Goal: Task Accomplishment & Management: Manage account settings

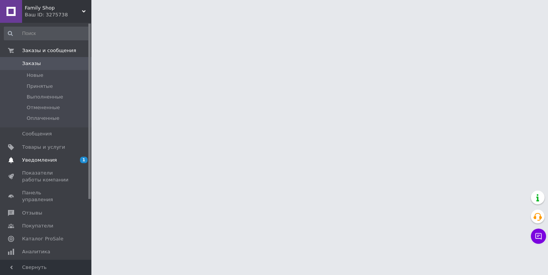
click at [42, 161] on span "Уведомления" at bounding box center [39, 160] width 35 height 7
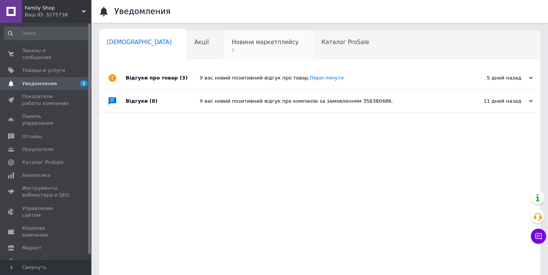
click at [231, 45] on span "Новини маркетплейсу" at bounding box center [264, 42] width 67 height 7
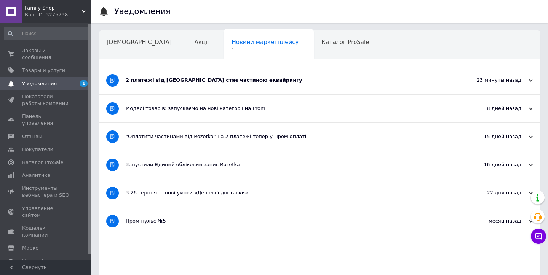
click at [154, 83] on div "2 платежі від [GEOGRAPHIC_DATA] стає частиною еквайрингу" at bounding box center [291, 80] width 331 height 7
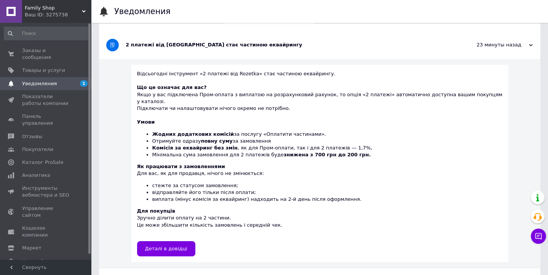
scroll to position [39, 0]
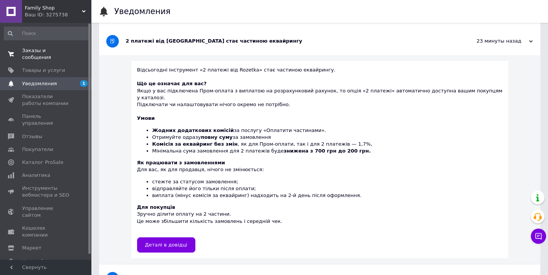
click at [40, 54] on span "Заказы и сообщения" at bounding box center [46, 54] width 48 height 14
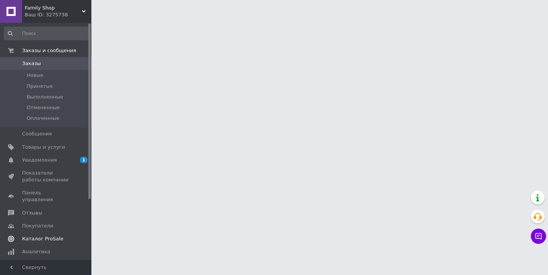
click at [48, 160] on span "Уведомления" at bounding box center [39, 160] width 35 height 7
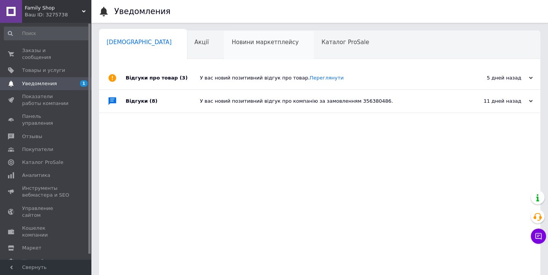
click at [231, 43] on span "Новини маркетплейсу" at bounding box center [264, 42] width 67 height 7
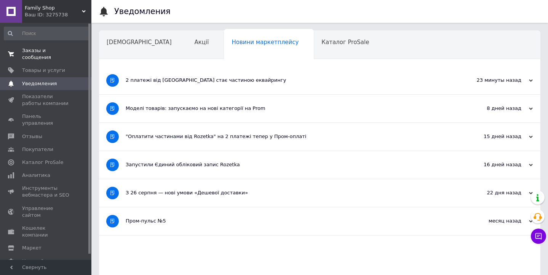
click at [35, 53] on span "Заказы и сообщения" at bounding box center [46, 54] width 48 height 14
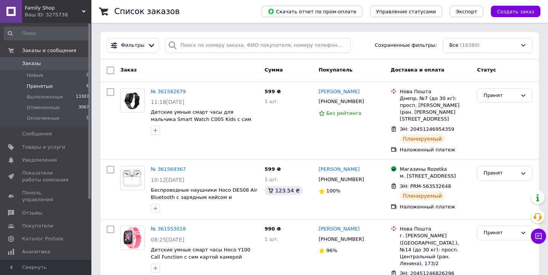
click at [41, 88] on span "Принятые" at bounding box center [40, 86] width 26 height 7
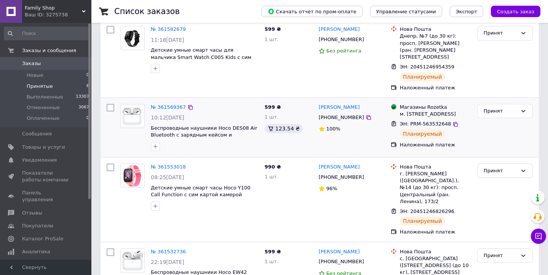
scroll to position [89, 0]
click at [125, 110] on img at bounding box center [133, 117] width 24 height 20
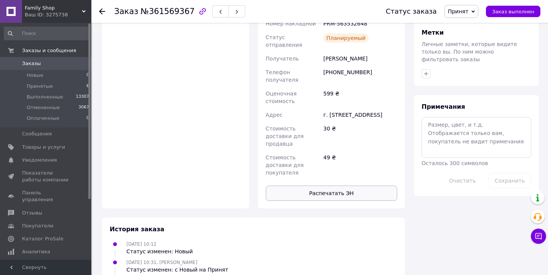
scroll to position [358, 0]
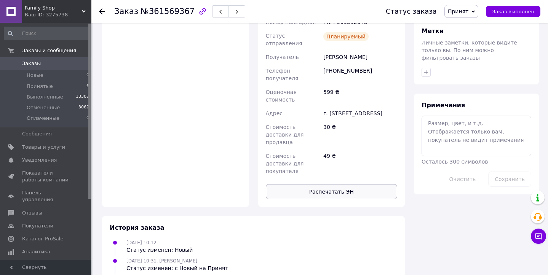
click at [334, 184] on button "Распечатать ЭН" at bounding box center [332, 191] width 132 height 15
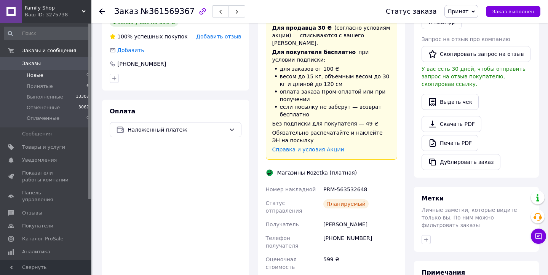
scroll to position [188, 0]
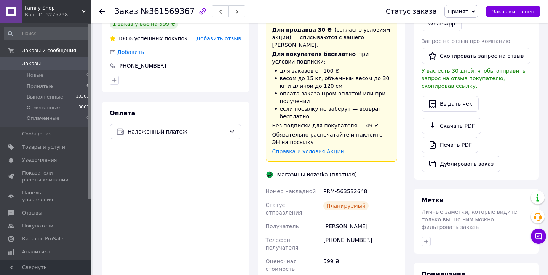
click at [40, 64] on span "Заказы" at bounding box center [46, 63] width 48 height 7
